Goal: Complete application form

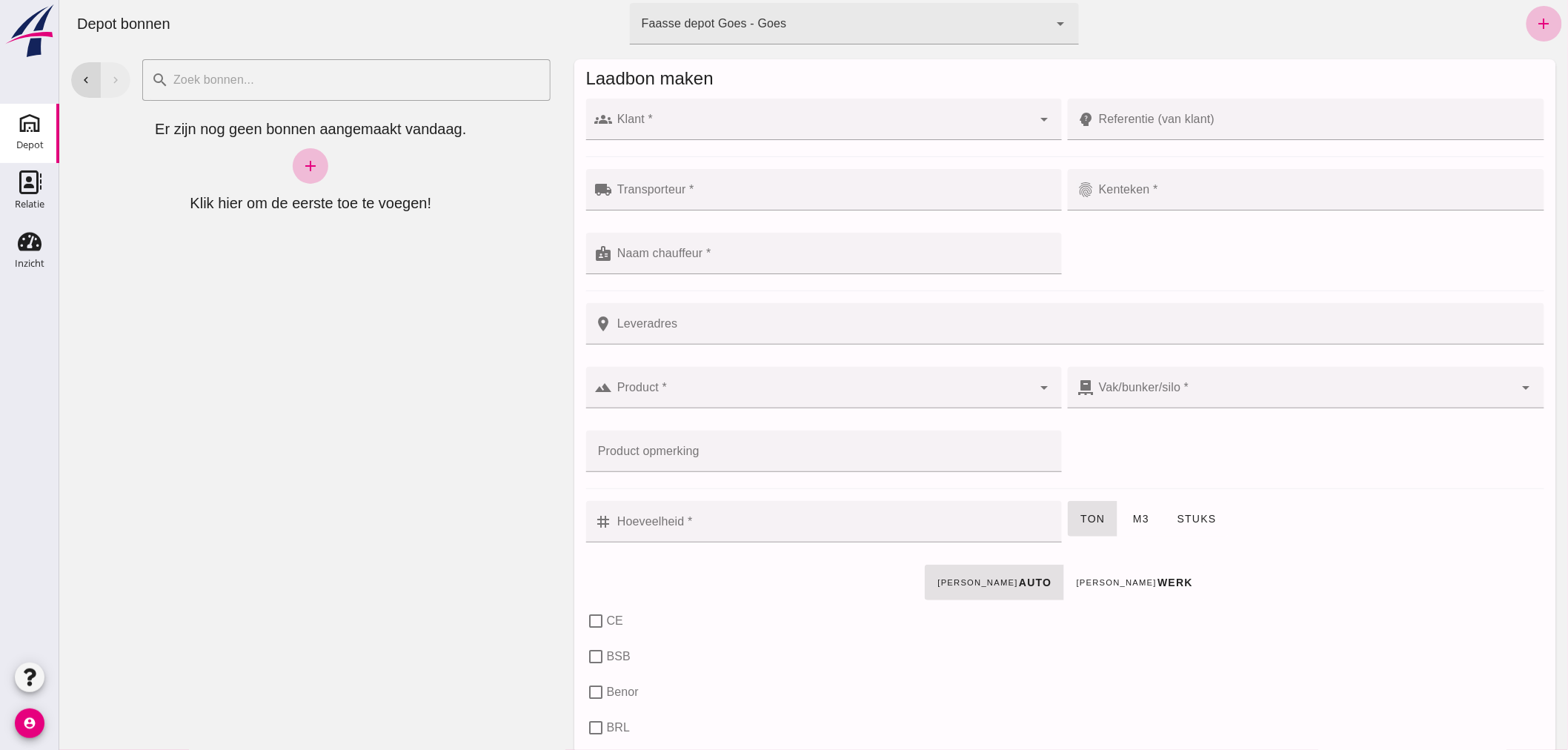
click at [676, 112] on div at bounding box center [822, 119] width 420 height 42
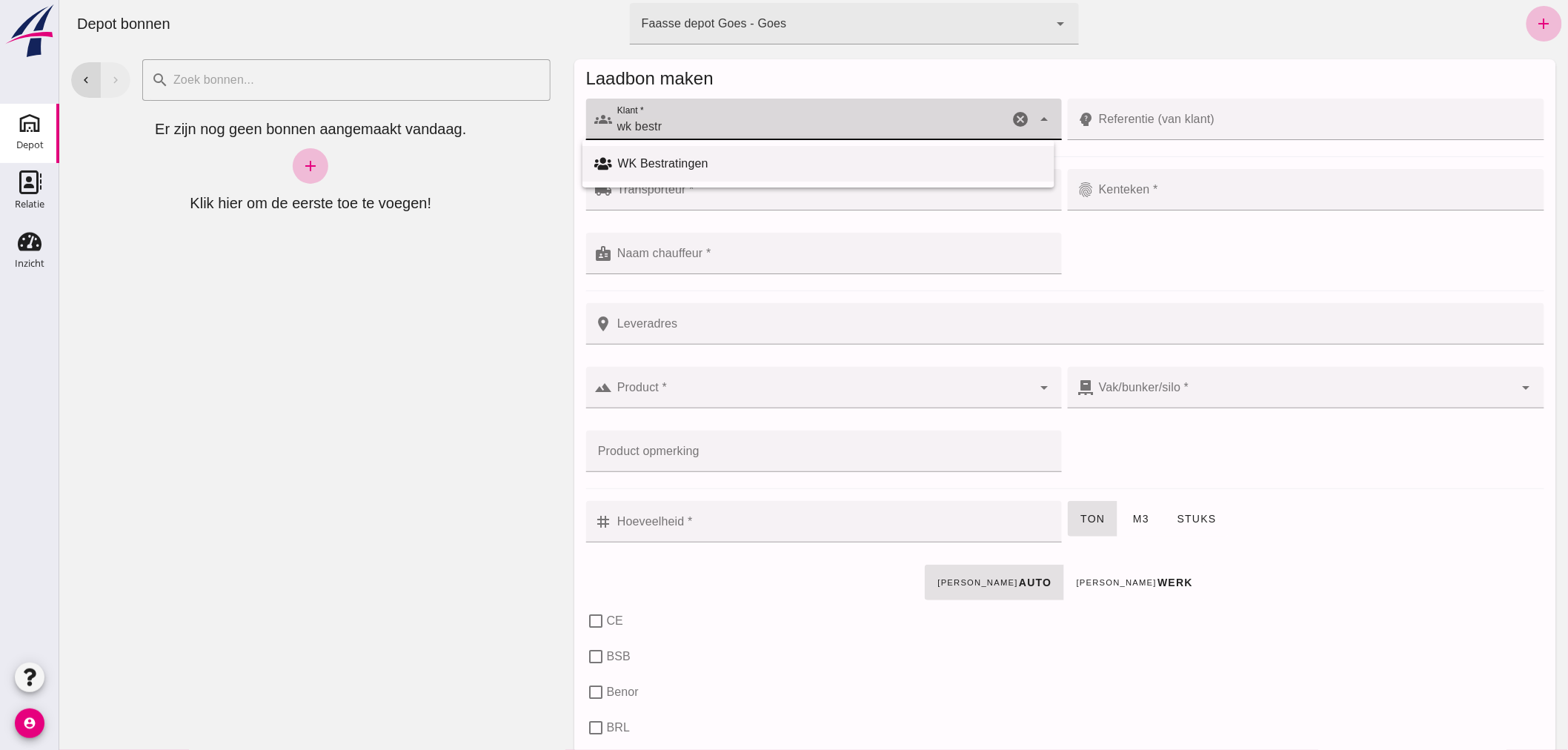
click at [692, 155] on div "WK Bestratingen" at bounding box center [830, 164] width 425 height 18
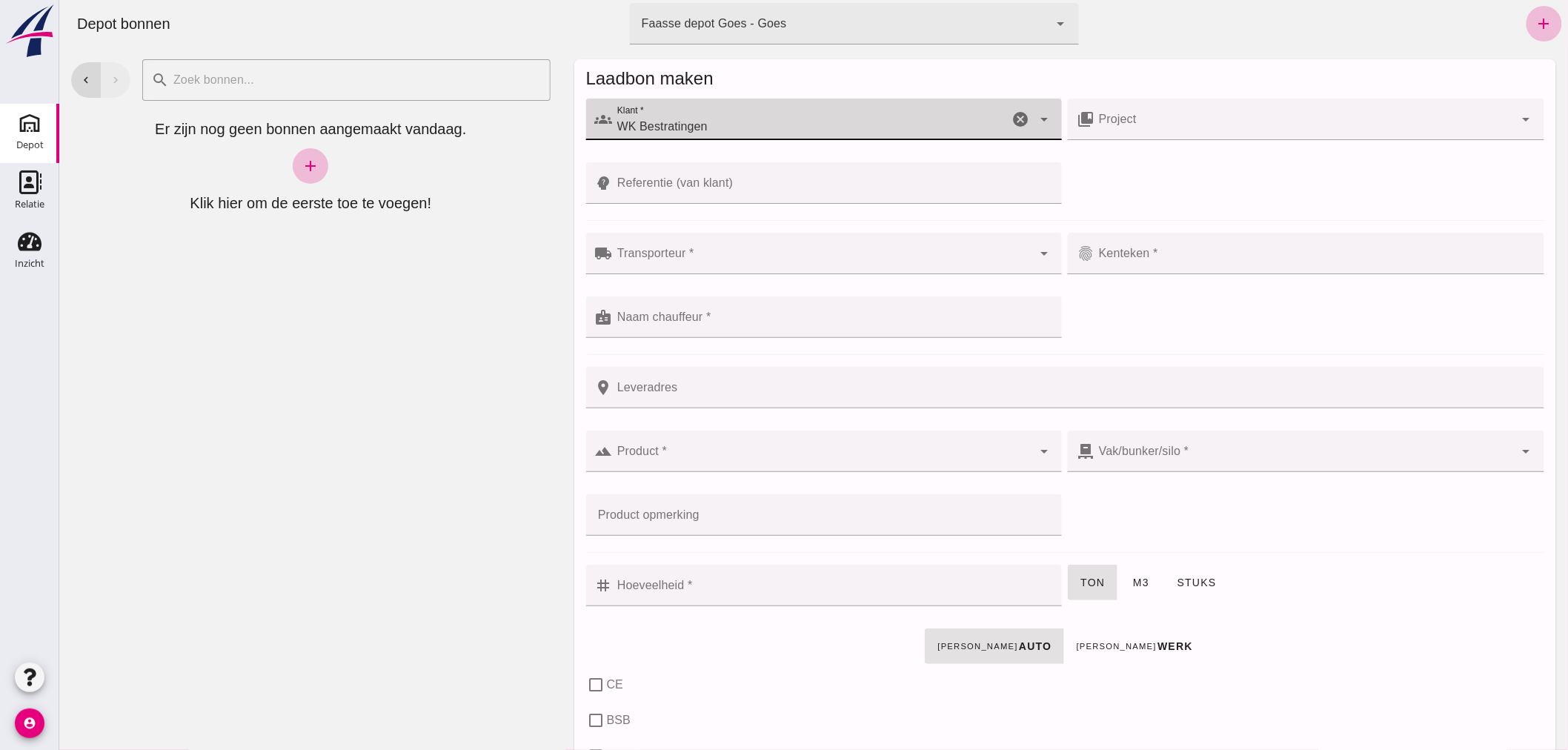
type input "WK Bestratingen"
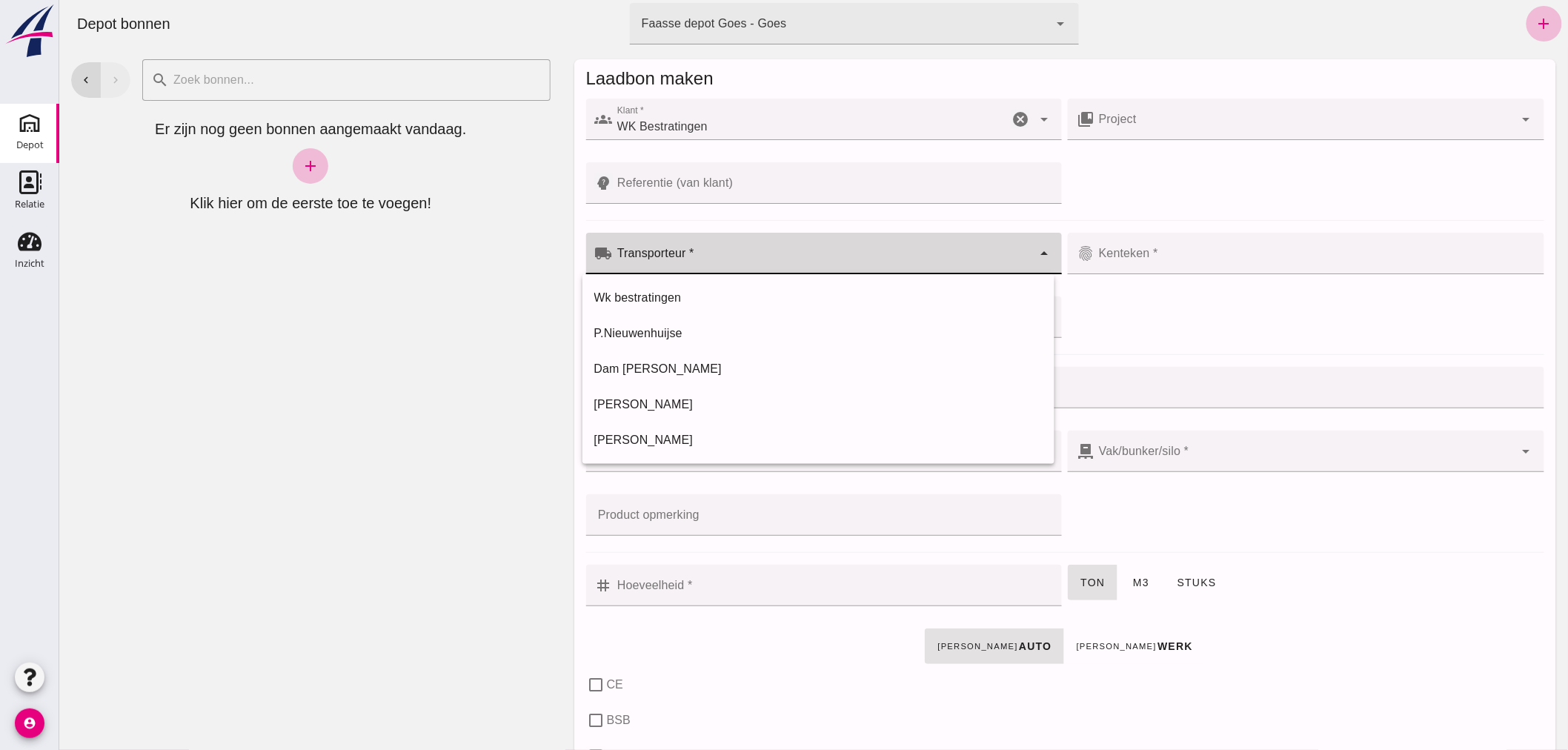
click at [748, 250] on div at bounding box center [822, 253] width 420 height 42
click at [707, 290] on div "Wk bestratingen" at bounding box center [817, 298] width 449 height 18
type input "Wk bestratingen"
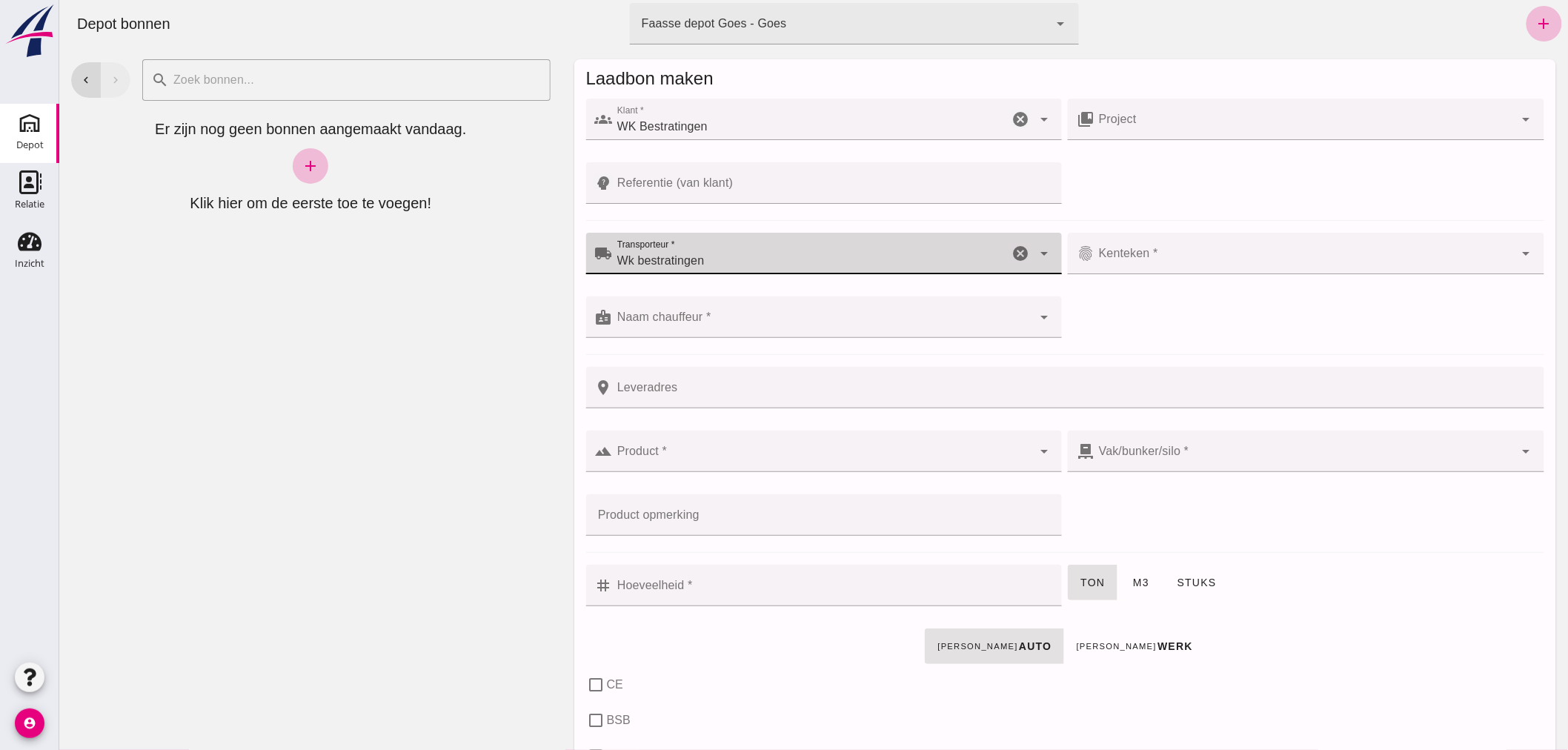
click at [1205, 260] on input "Kenteken *" at bounding box center [1304, 261] width 420 height 18
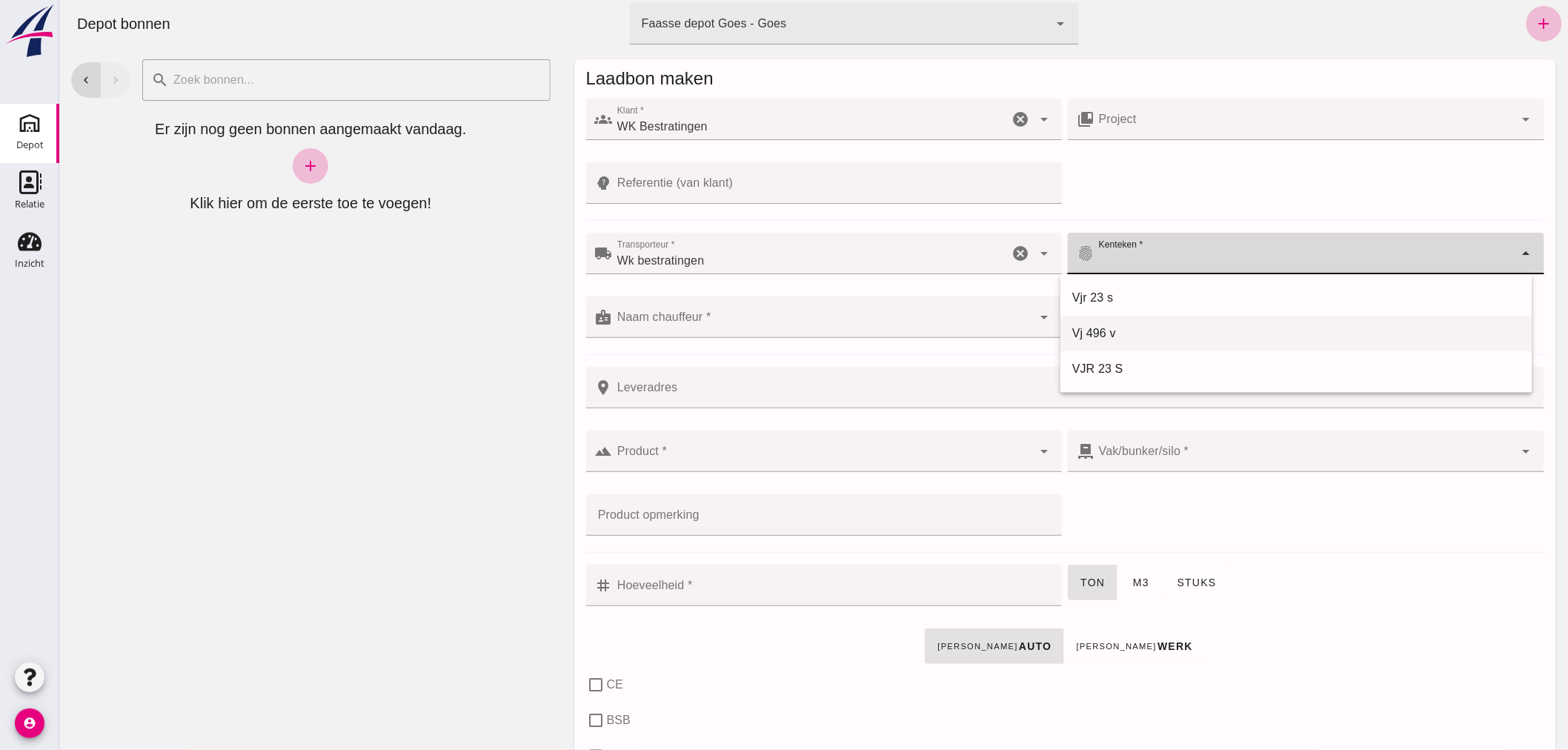
click at [1113, 323] on div "Vj 496 v" at bounding box center [1296, 334] width 472 height 36
type input "Vj 496 v"
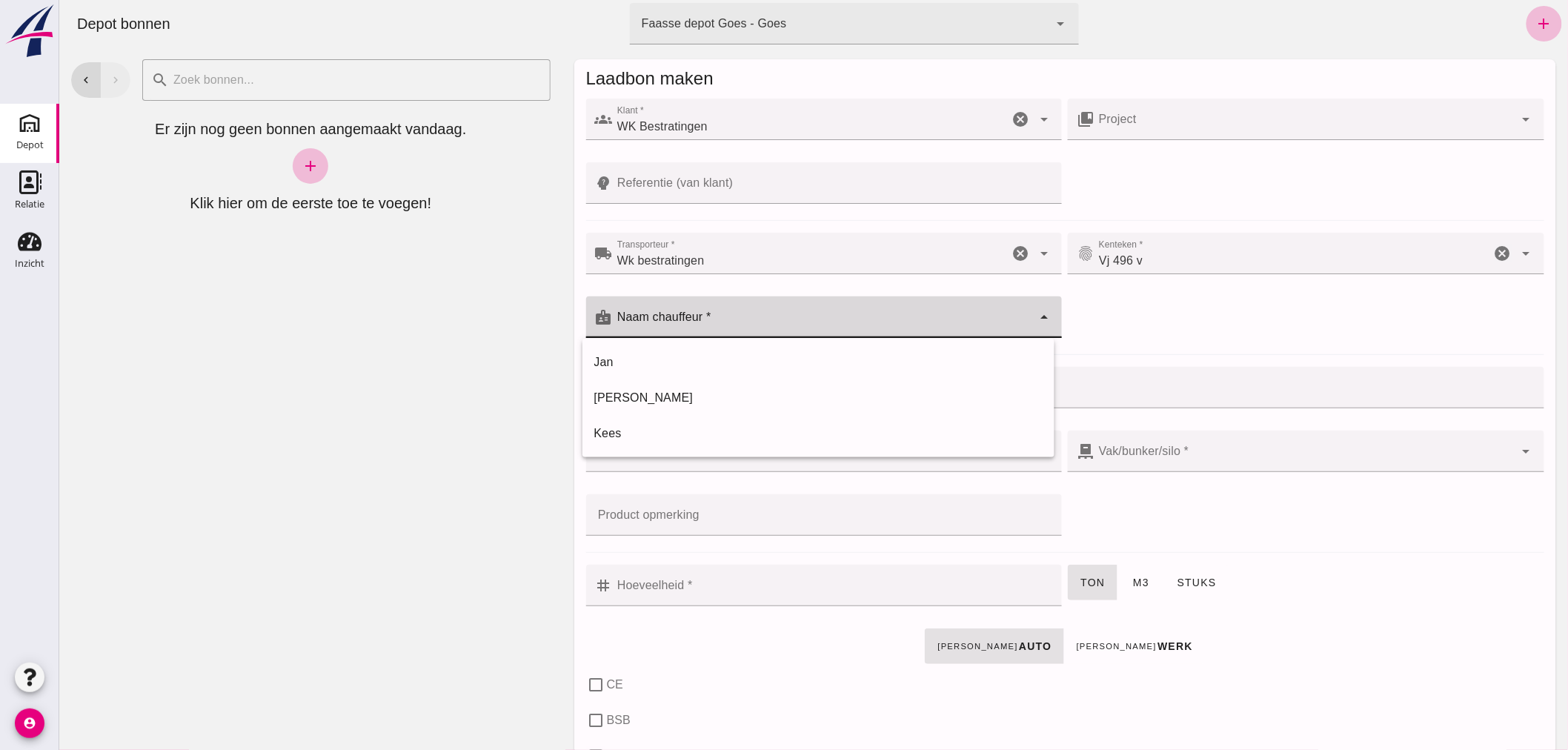
click at [856, 319] on input "Naam chauffeur *" at bounding box center [822, 325] width 420 height 18
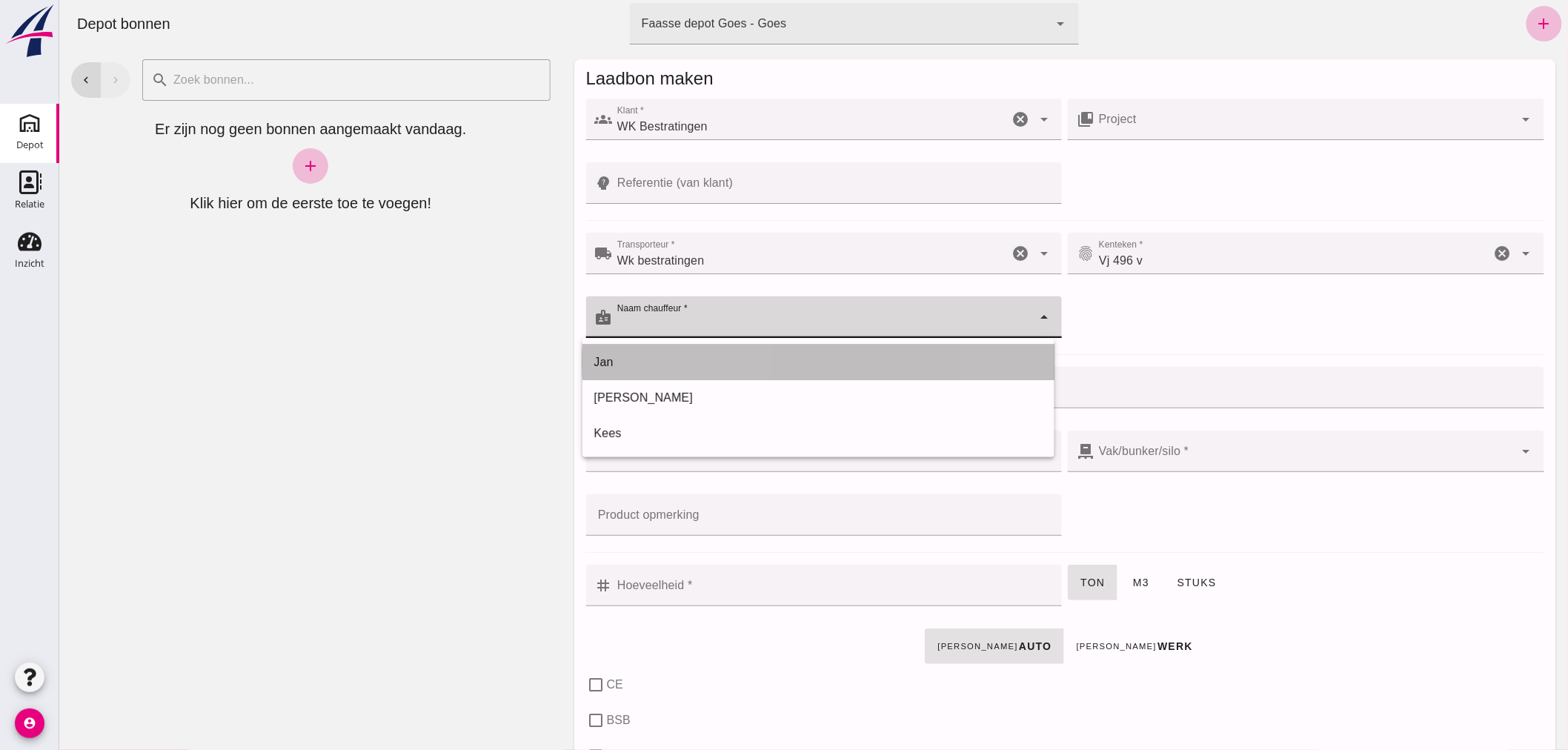
click at [722, 357] on div "Jan" at bounding box center [817, 362] width 449 height 18
type input "Jan"
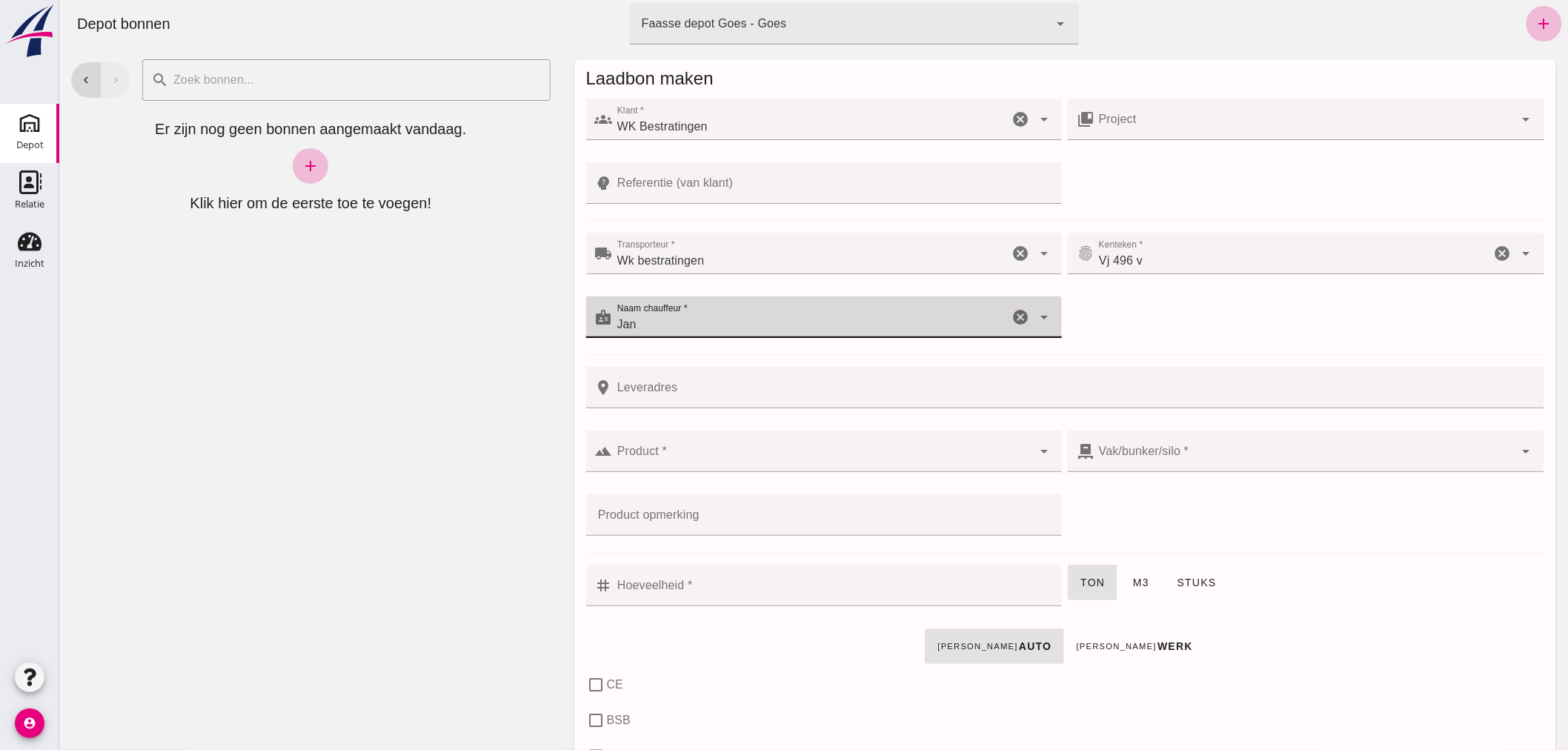
click at [748, 393] on input "Leveradres" at bounding box center [1073, 388] width 922 height 42
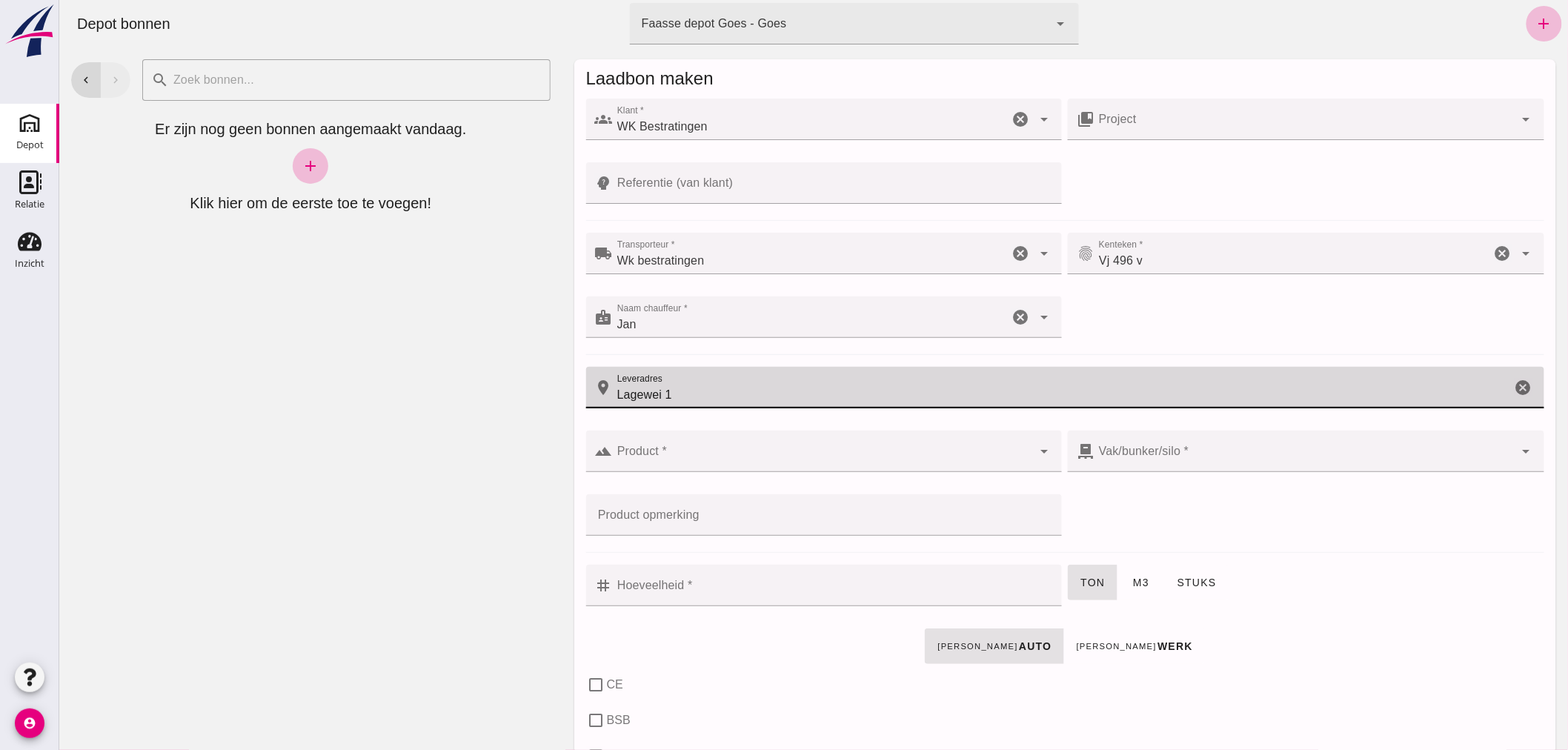
type input "Lagewei 1"
click at [743, 445] on div at bounding box center [822, 451] width 420 height 42
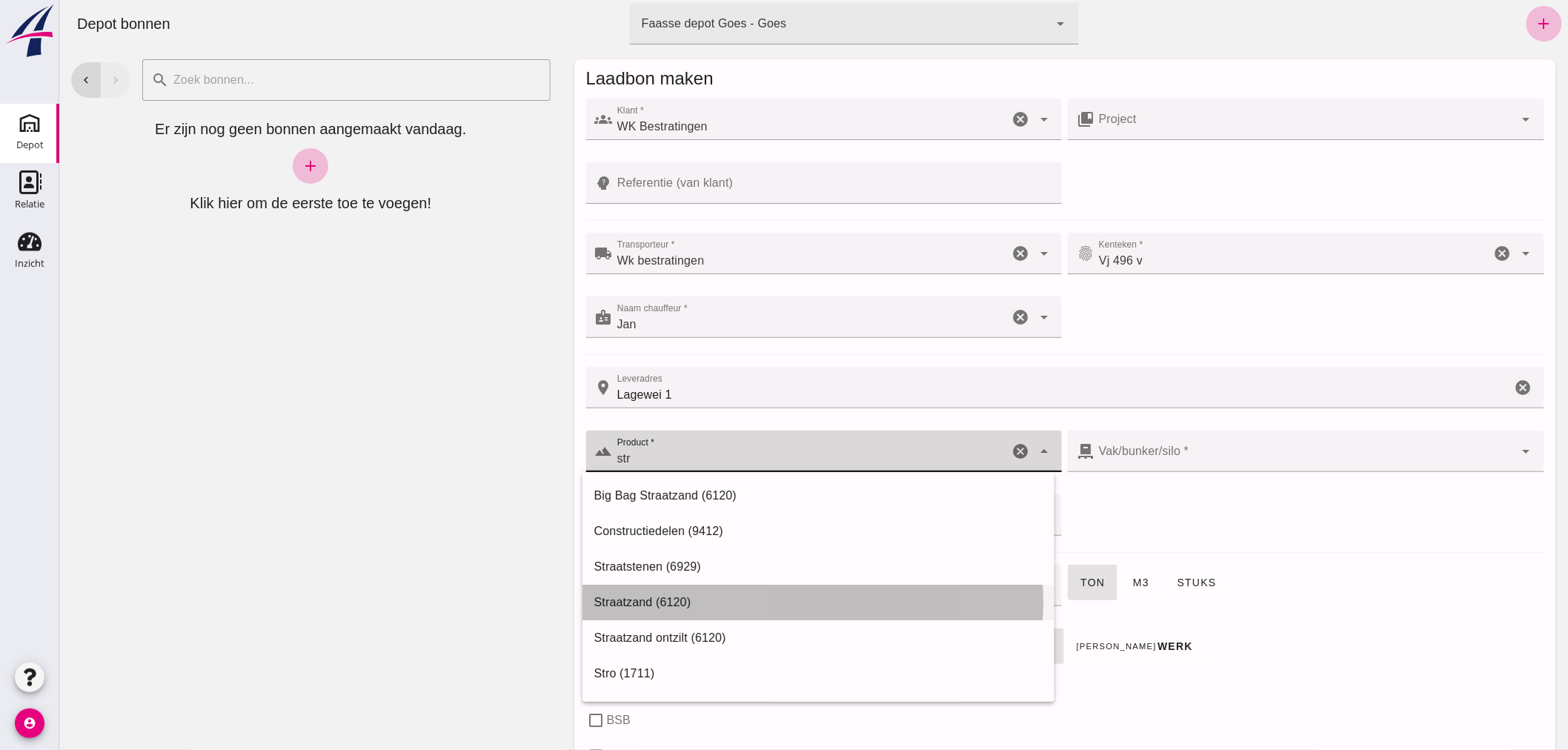
click at [664, 594] on div "Straatzand (6120)" at bounding box center [817, 603] width 449 height 18
type input "Straatzand (6120)"
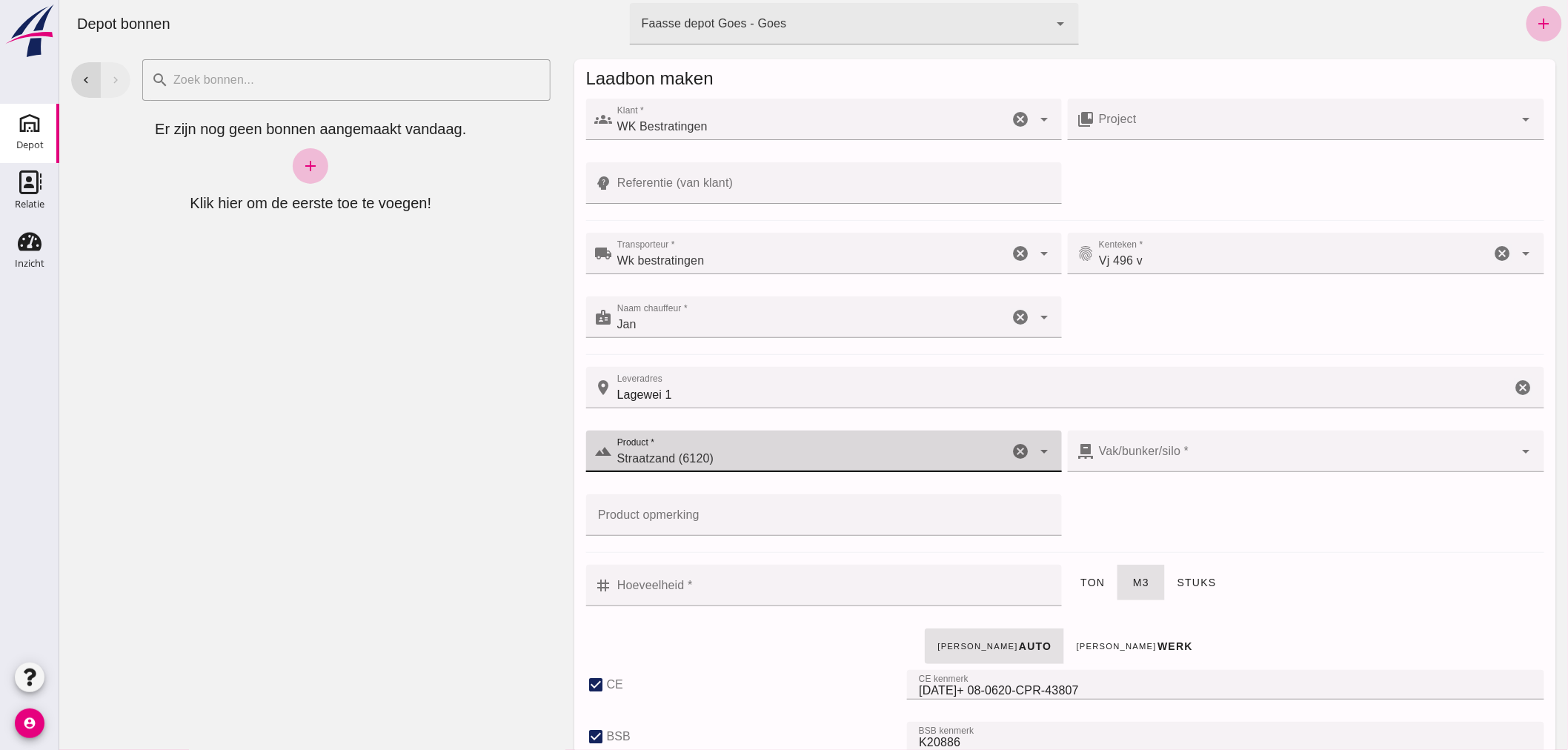
checkbox input "true"
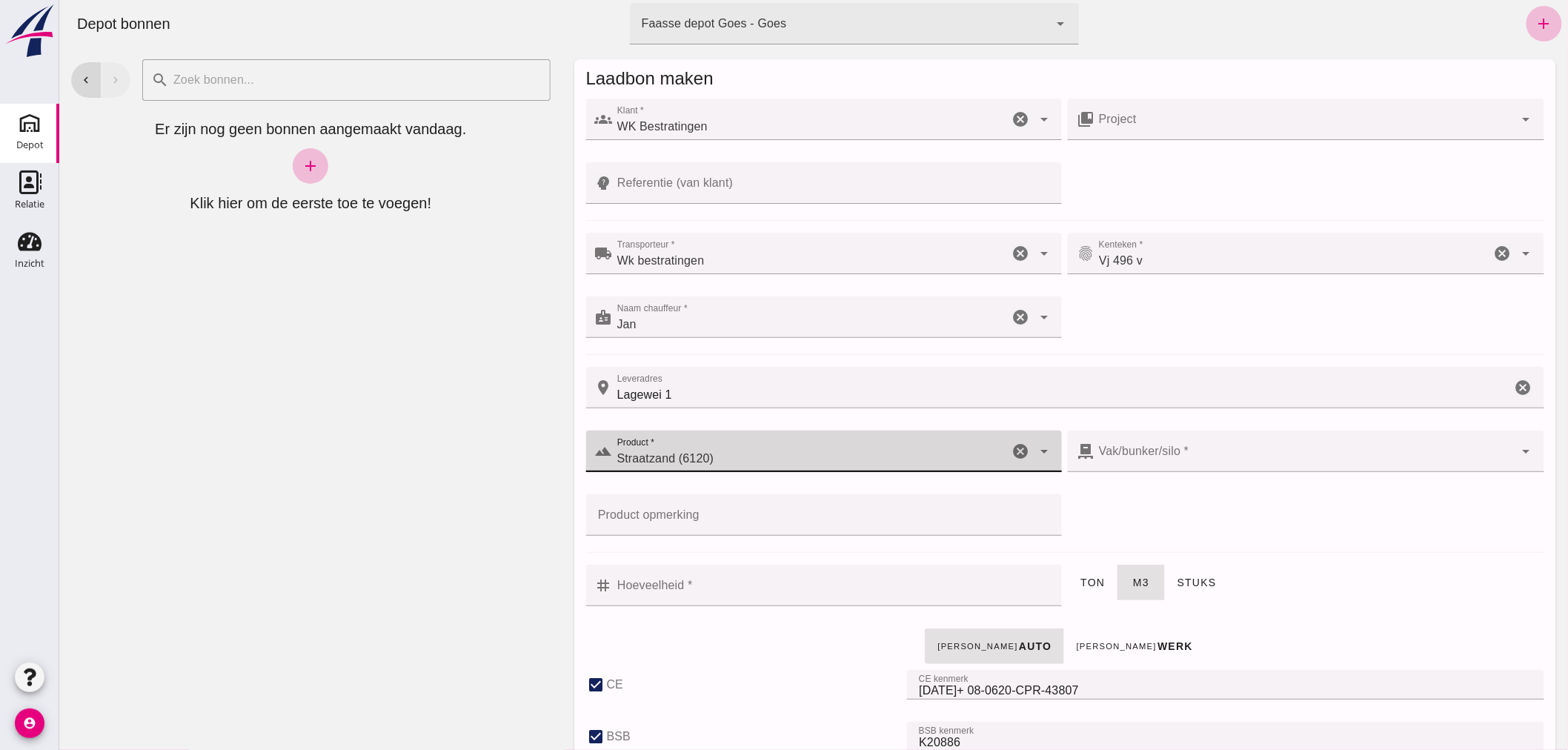
checkbox input "true"
type input "40"
type input "303"
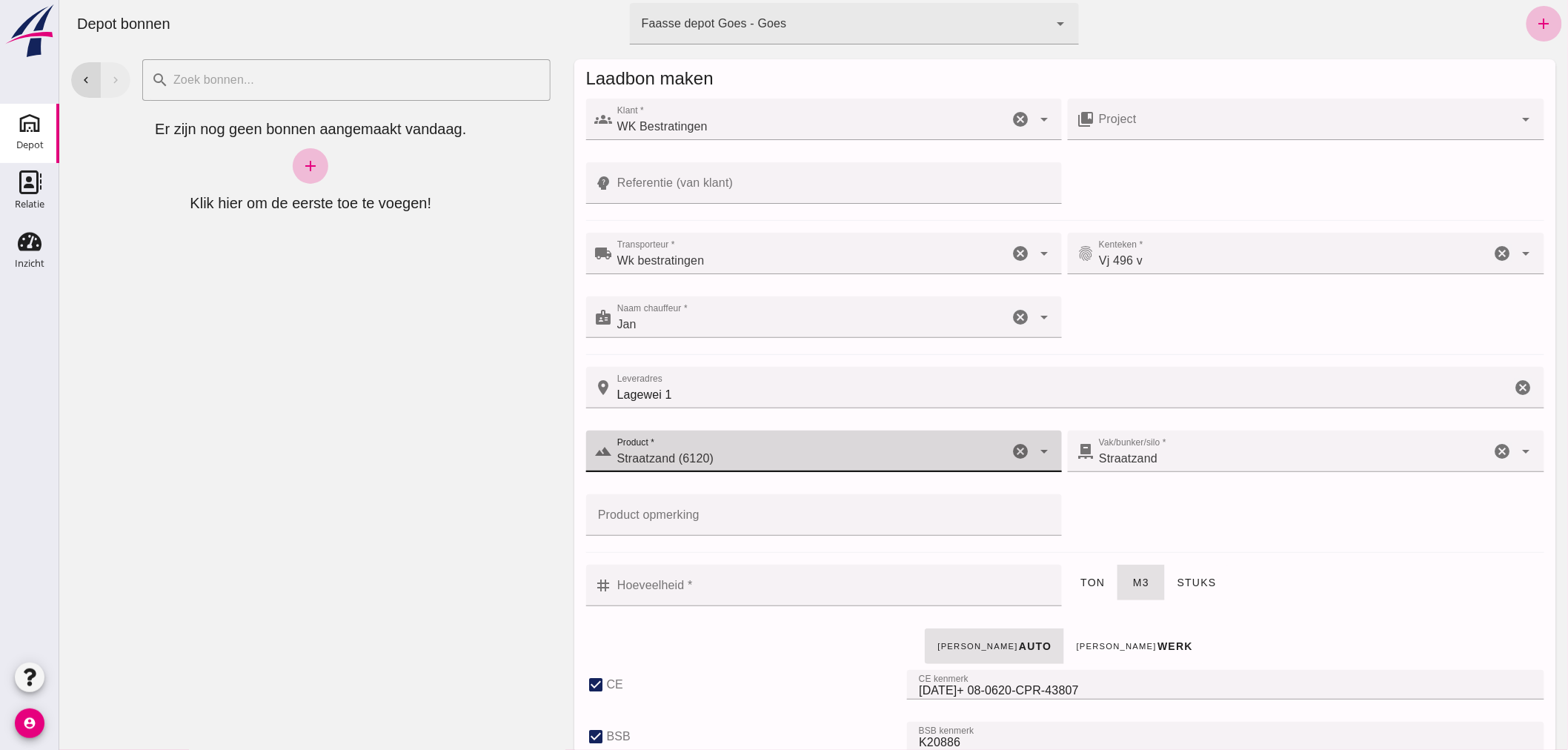
type input "Straatzand (6120)"
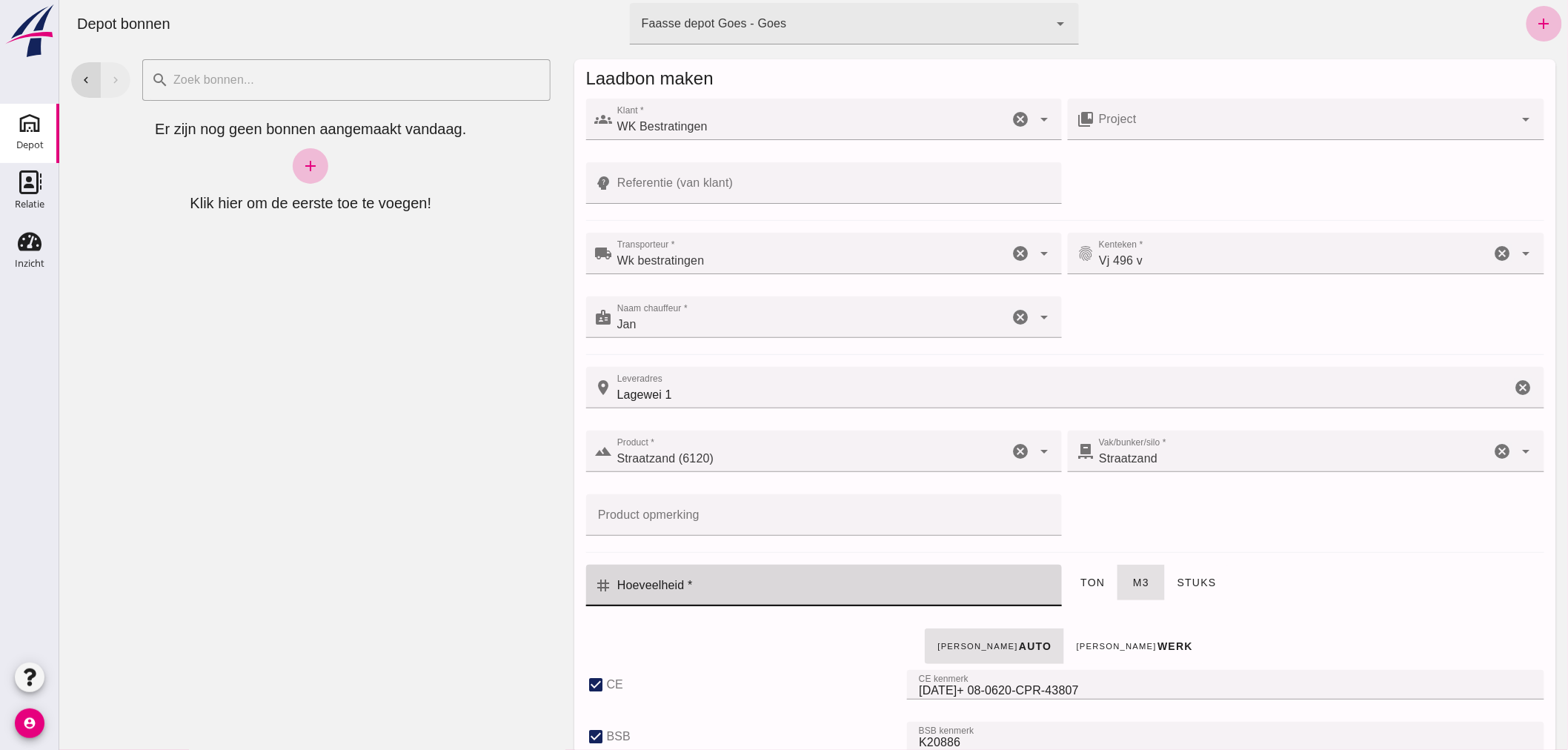
click at [750, 588] on input "Hoeveelheid *" at bounding box center [833, 586] width 441 height 42
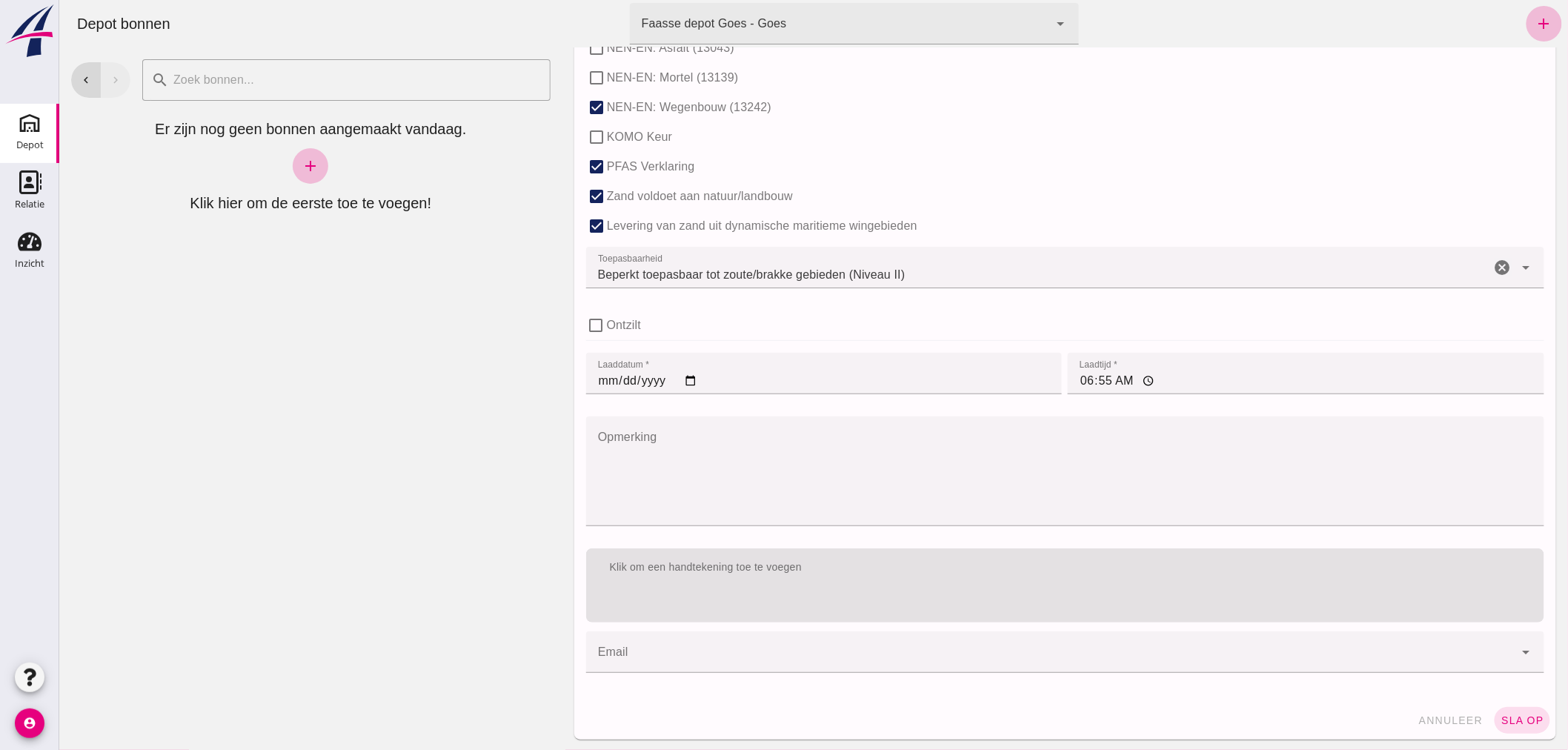
scroll to position [910, 0]
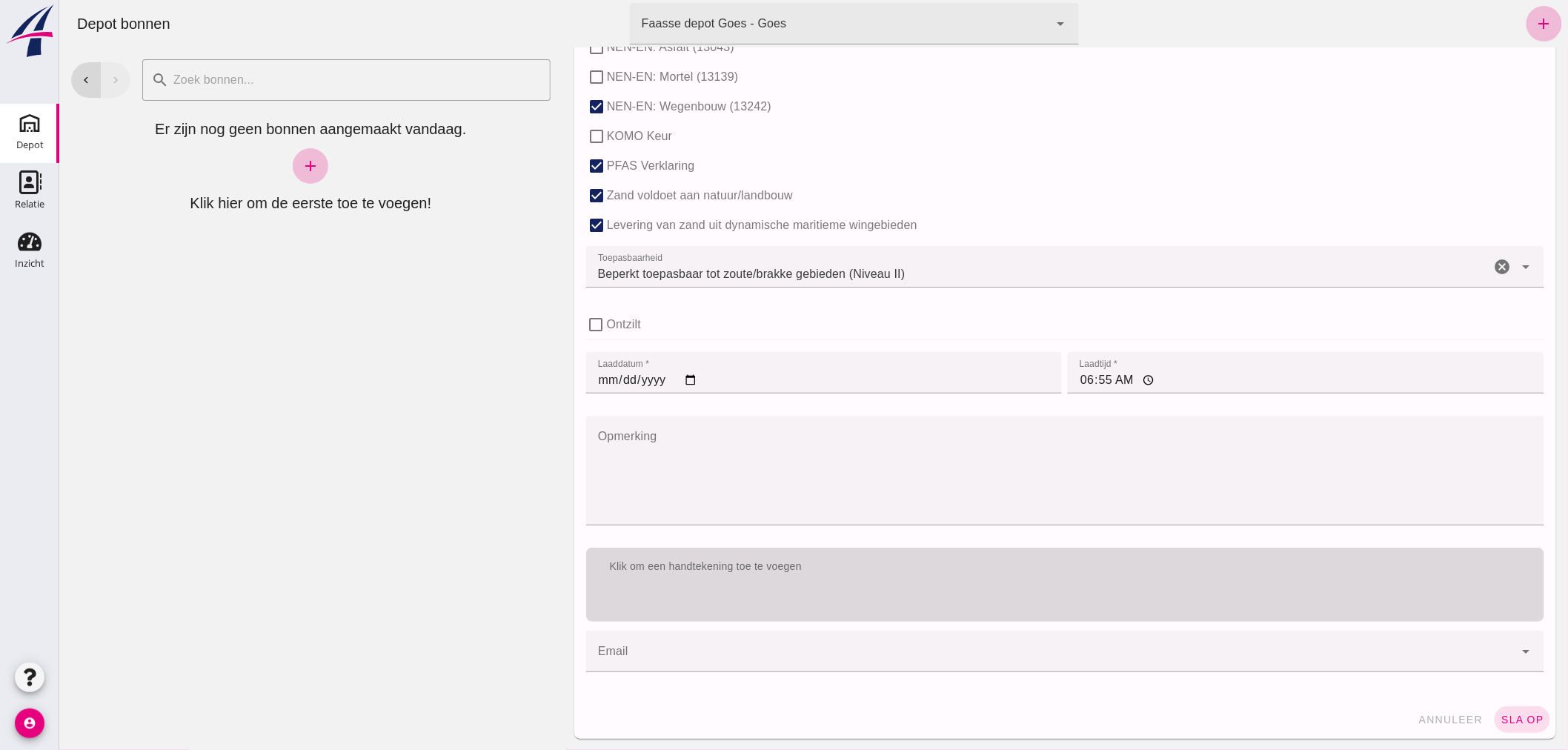
type input "1.5"
drag, startPoint x: 880, startPoint y: 574, endPoint x: 886, endPoint y: 568, distance: 8.5
click at [886, 568] on div "Klik om een handtekening toe te voegen" at bounding box center [1064, 567] width 958 height 38
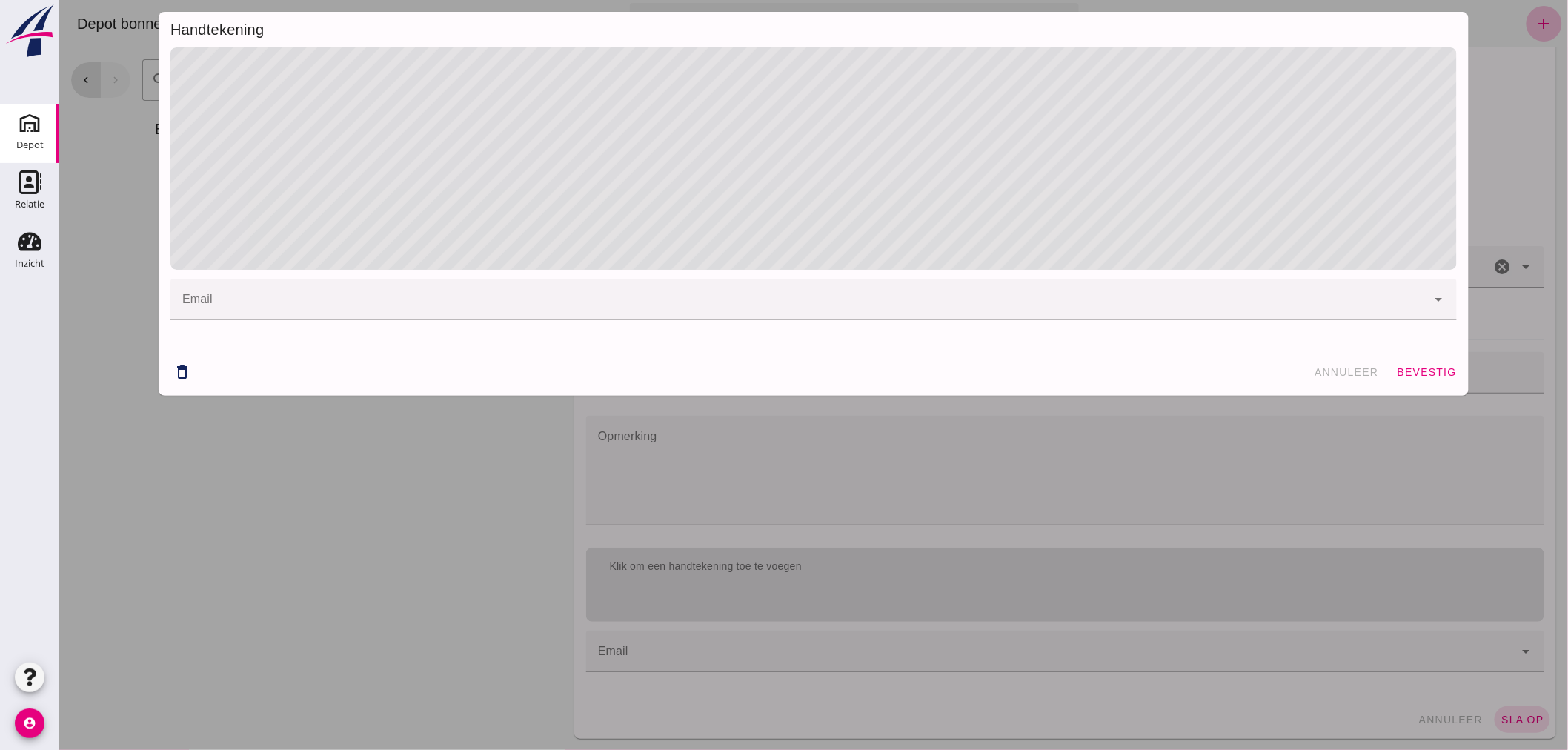
drag, startPoint x: 1426, startPoint y: 372, endPoint x: 1417, endPoint y: 379, distance: 11.4
click at [1424, 371] on span "bevestig" at bounding box center [1426, 372] width 60 height 12
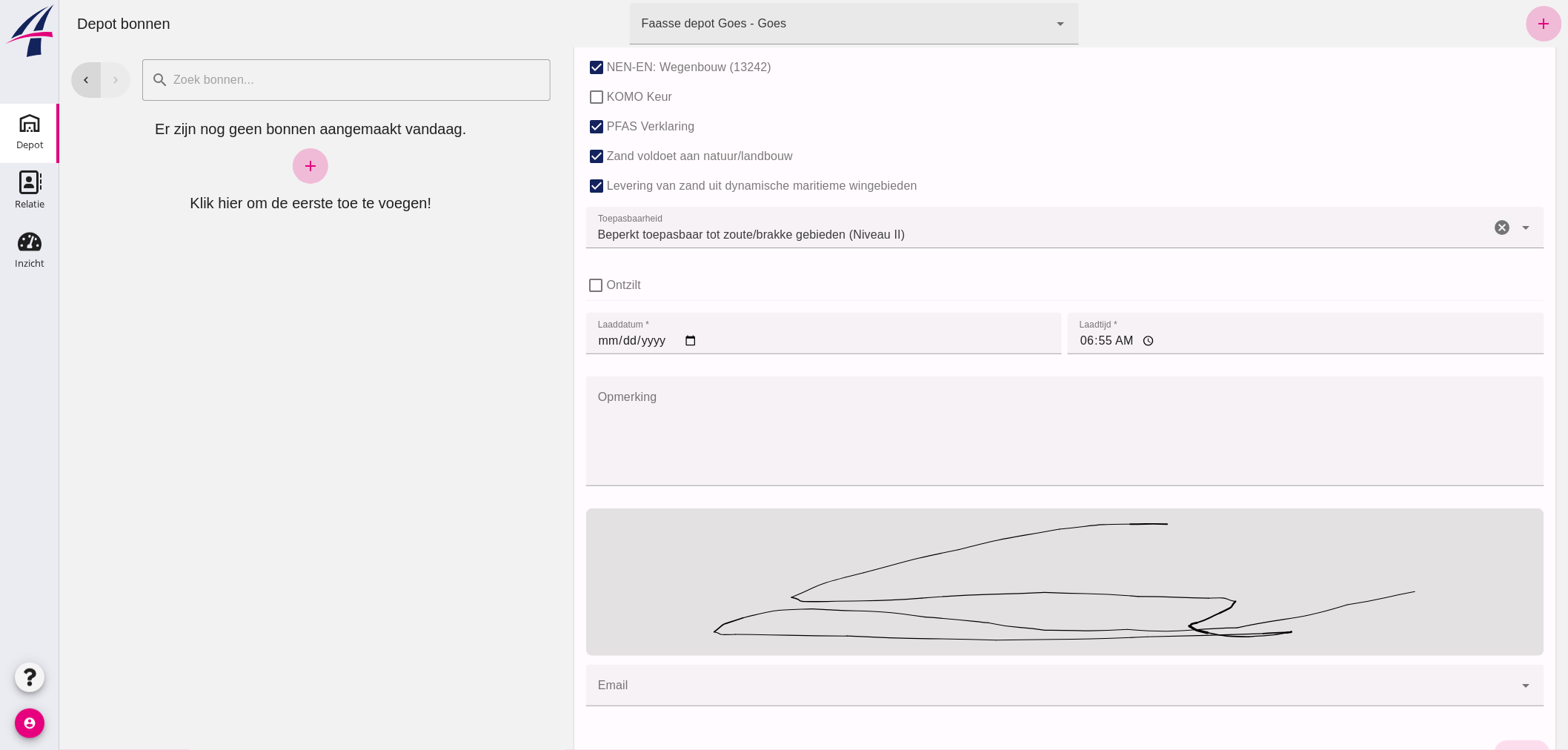
scroll to position [984, 0]
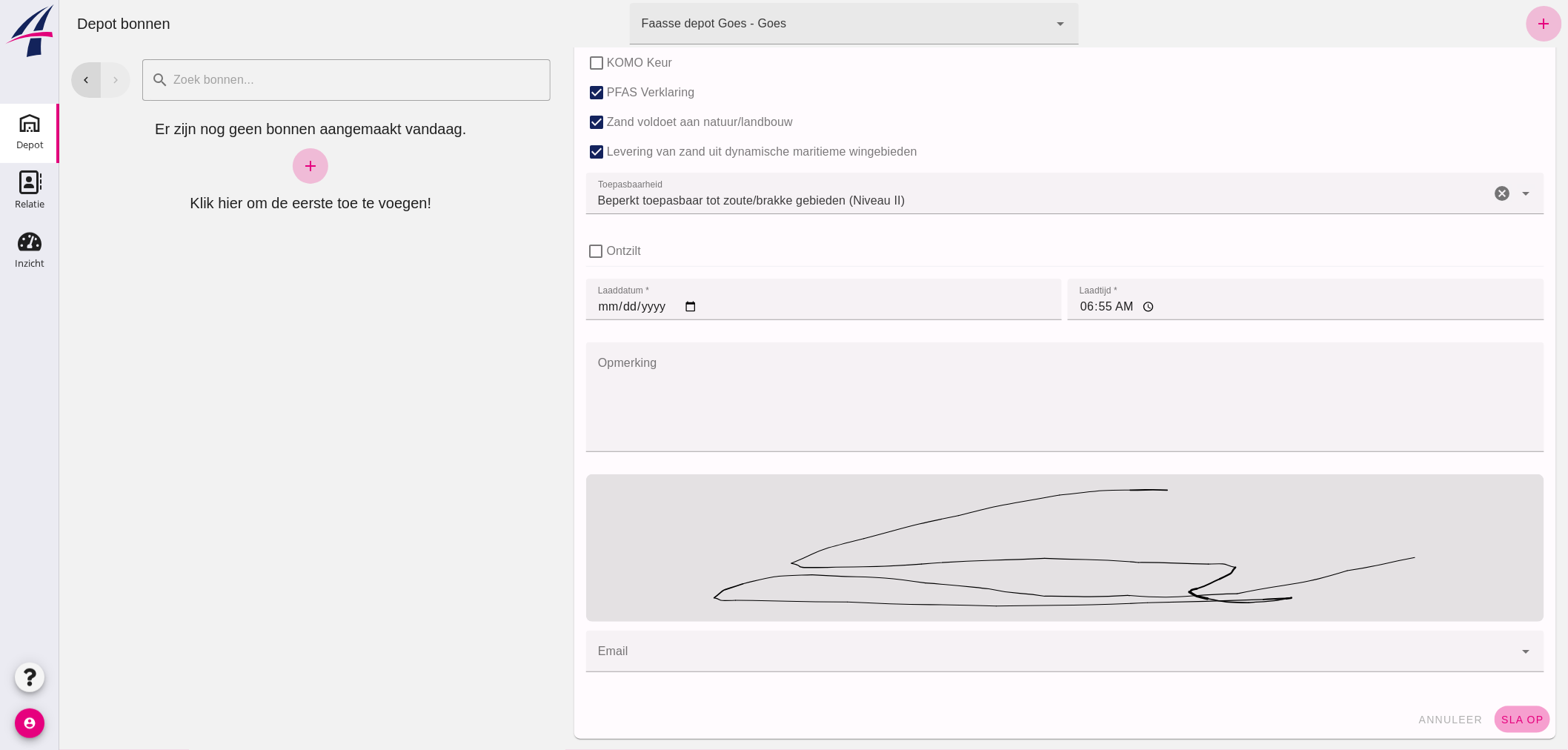
click at [1517, 713] on button "sla op" at bounding box center [1522, 720] width 55 height 27
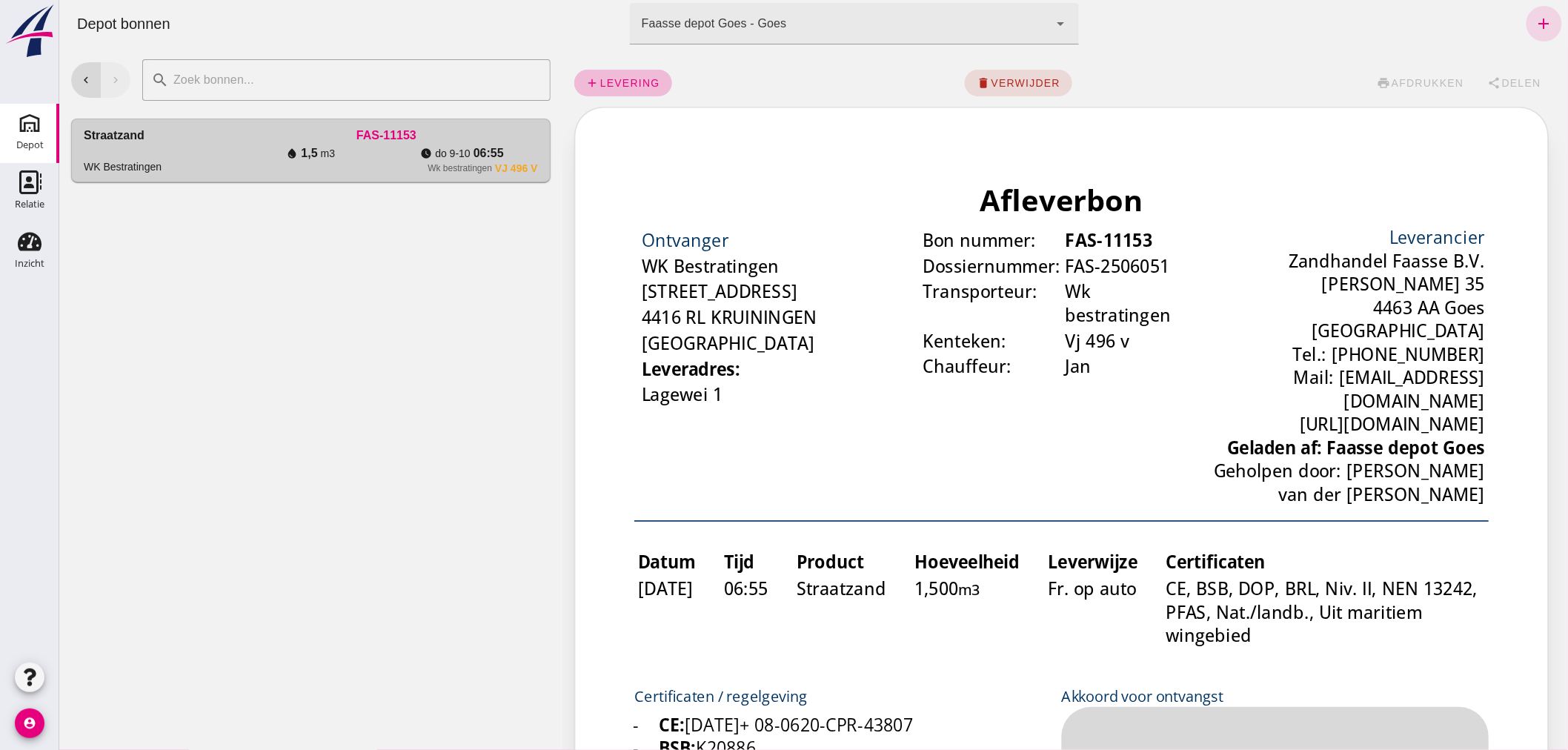
scroll to position [0, 0]
click at [85, 70] on button "chevron_left" at bounding box center [85, 80] width 29 height 36
